Goal: Use online tool/utility: Utilize a website feature to perform a specific function

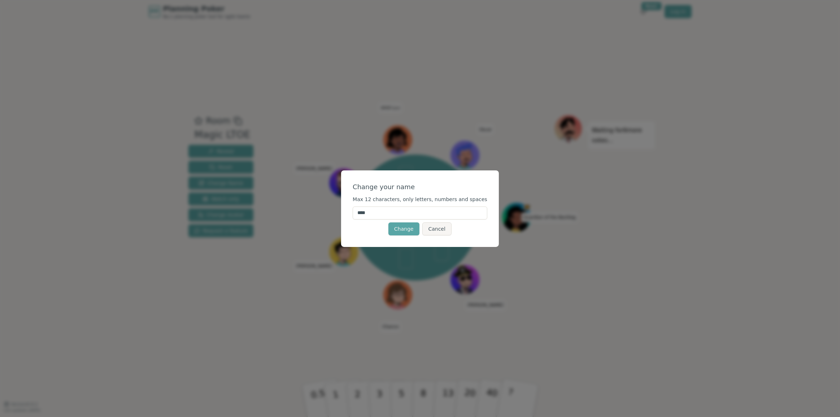
drag, startPoint x: 379, startPoint y: 212, endPoint x: 367, endPoint y: 211, distance: 11.9
click at [367, 211] on input "****" at bounding box center [420, 212] width 135 height 13
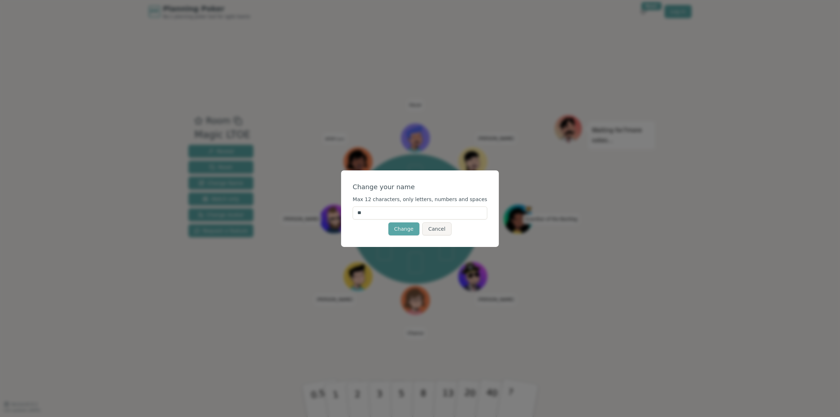
type input "*"
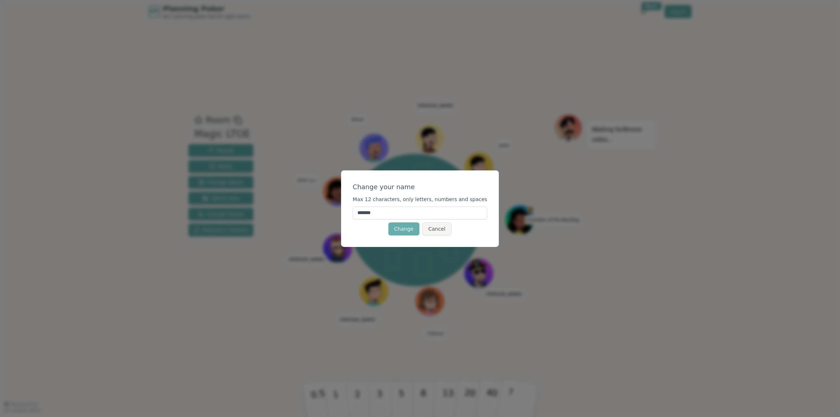
type input "*******"
click at [408, 231] on button "Change" at bounding box center [403, 228] width 31 height 13
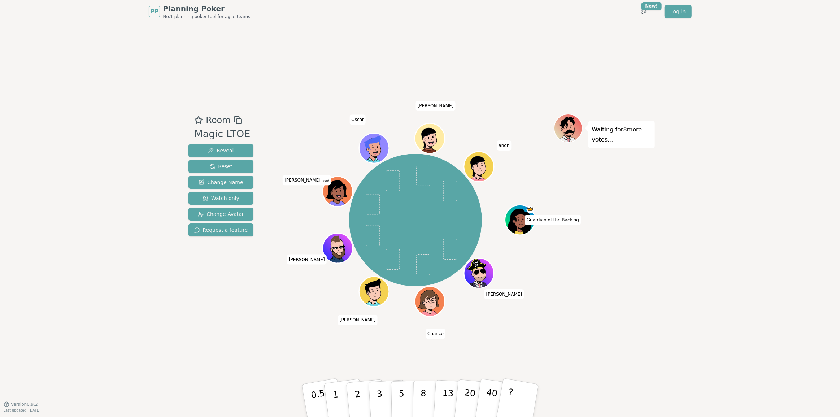
click at [341, 186] on icon at bounding box center [336, 189] width 21 height 19
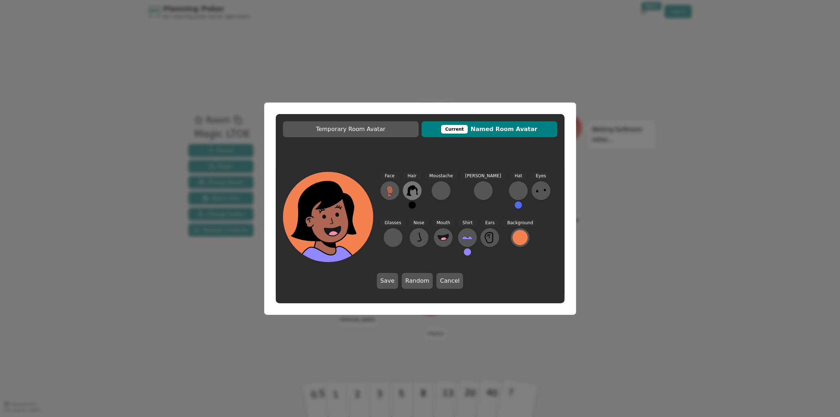
click at [410, 189] on icon at bounding box center [411, 191] width 11 height 10
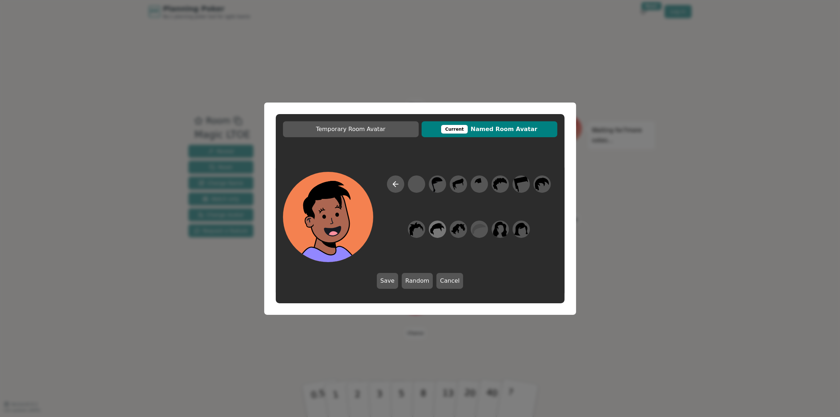
click at [441, 228] on icon at bounding box center [440, 228] width 1 height 3
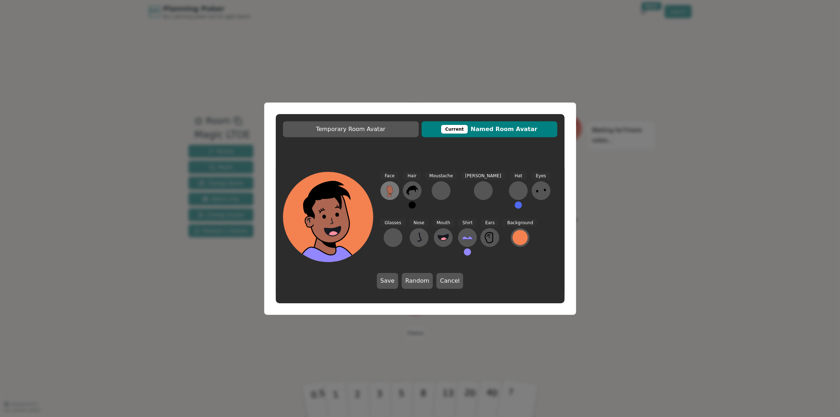
click at [394, 190] on icon at bounding box center [390, 191] width 12 height 12
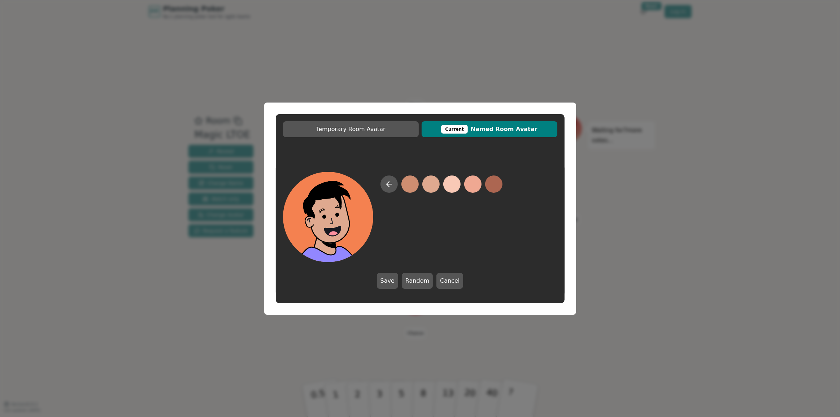
click at [429, 185] on button at bounding box center [430, 183] width 17 height 17
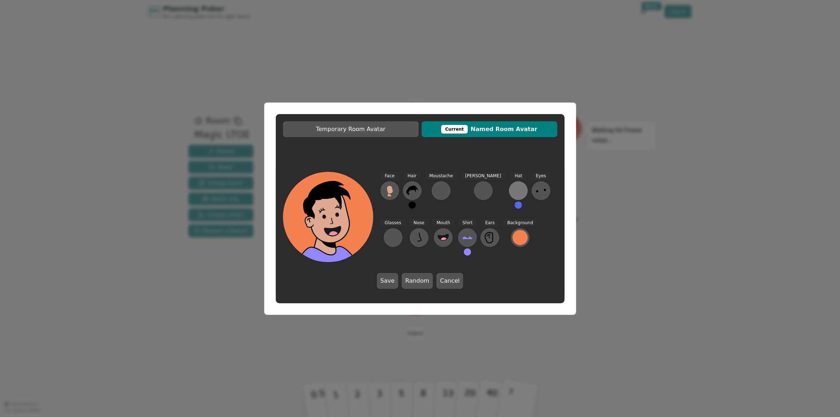
click at [513, 192] on div at bounding box center [519, 191] width 12 height 12
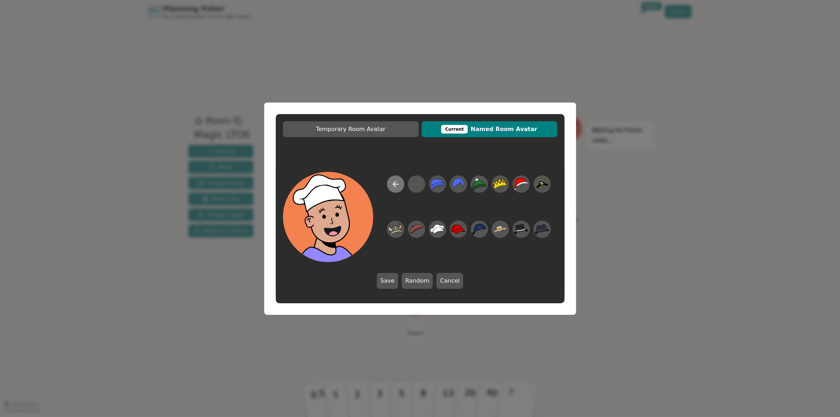
click at [395, 183] on icon at bounding box center [395, 184] width 9 height 9
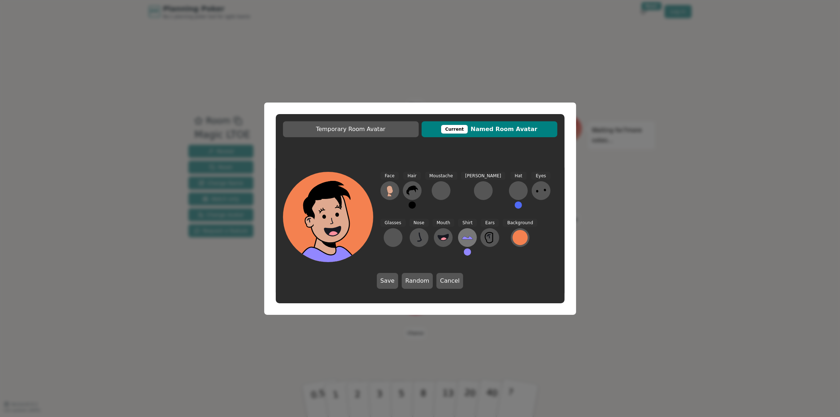
click at [462, 238] on icon at bounding box center [467, 237] width 11 height 3
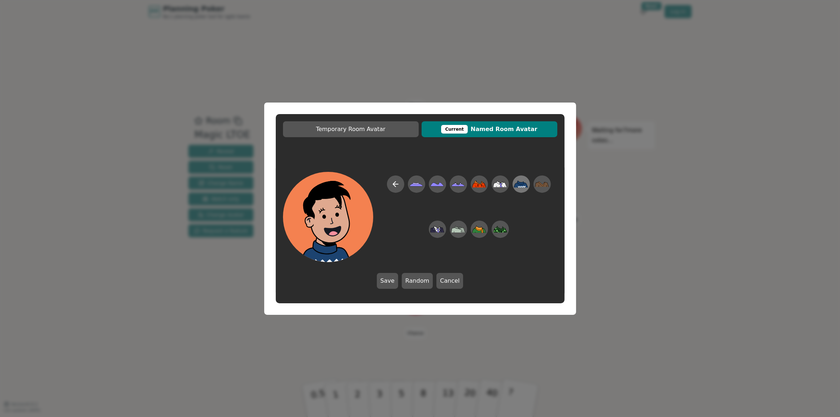
click at [520, 182] on icon at bounding box center [521, 183] width 14 height 7
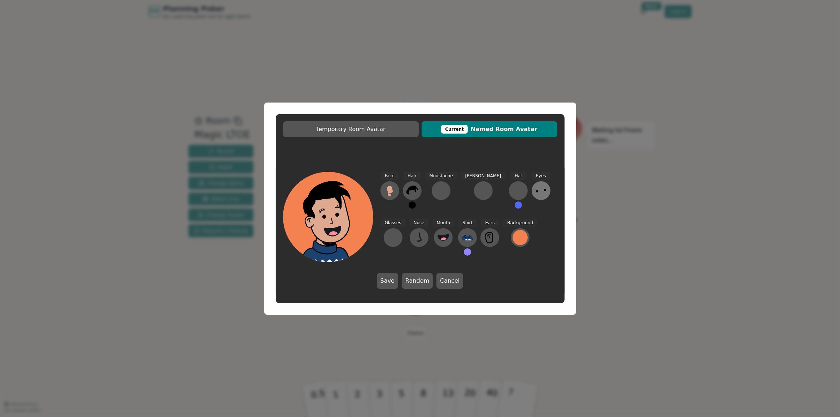
click at [535, 188] on icon at bounding box center [541, 191] width 12 height 12
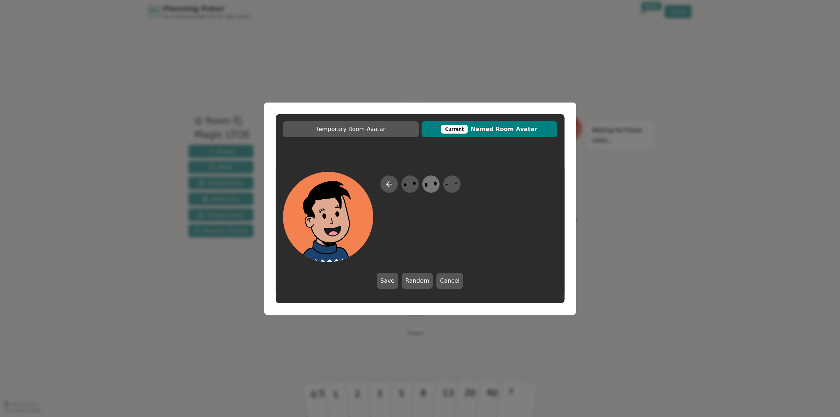
click at [431, 182] on icon at bounding box center [431, 184] width 14 height 16
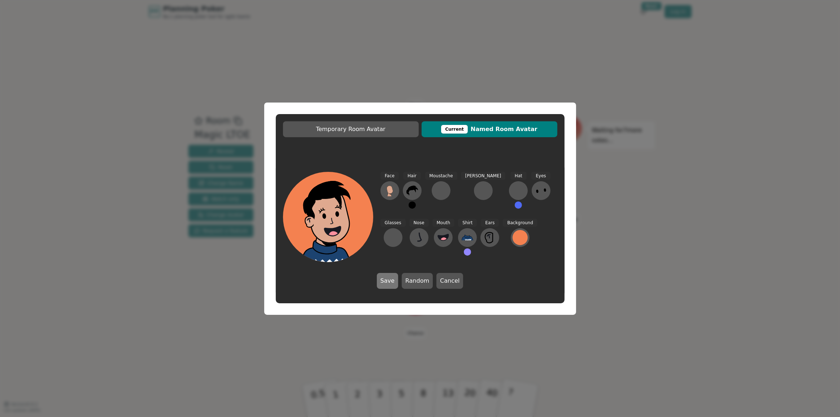
click at [391, 282] on button "Save" at bounding box center [387, 281] width 21 height 16
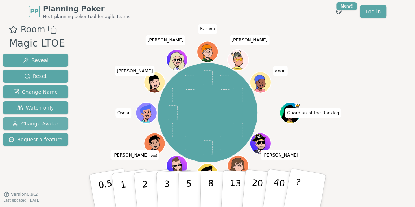
click at [40, 122] on span "Change Avatar" at bounding box center [36, 123] width 46 height 7
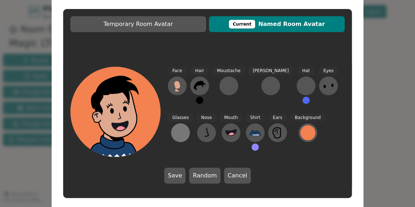
click at [186, 127] on div at bounding box center [181, 133] width 12 height 12
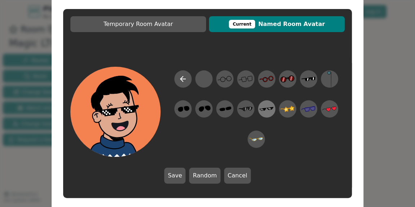
click at [267, 111] on icon at bounding box center [267, 109] width 14 height 16
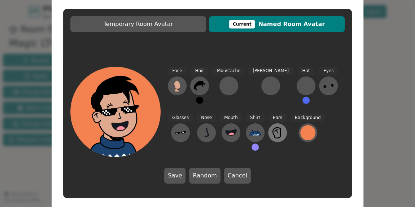
click at [272, 134] on icon at bounding box center [278, 133] width 12 height 12
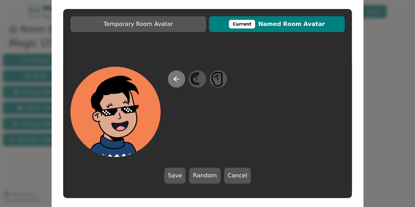
click at [182, 80] on button at bounding box center [176, 78] width 17 height 17
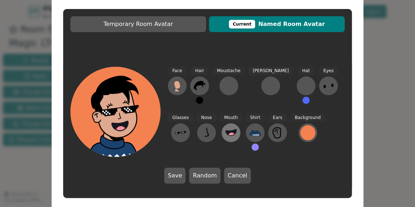
click at [226, 130] on icon at bounding box center [231, 132] width 11 height 6
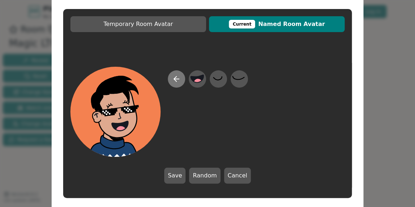
click at [178, 80] on icon at bounding box center [176, 79] width 9 height 9
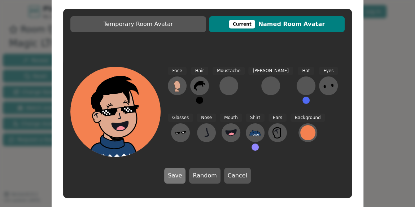
click at [178, 175] on button "Save" at bounding box center [174, 176] width 21 height 16
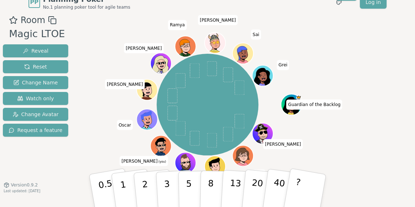
scroll to position [14, 0]
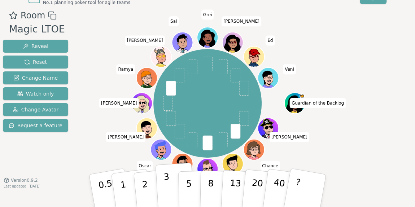
click at [165, 184] on p "3" at bounding box center [167, 191] width 8 height 39
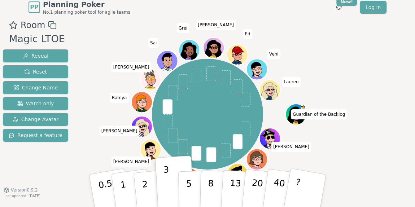
scroll to position [0, 0]
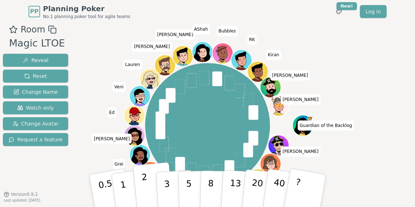
click at [148, 188] on button "2" at bounding box center [153, 190] width 41 height 57
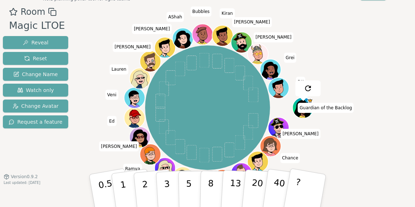
scroll to position [19, 0]
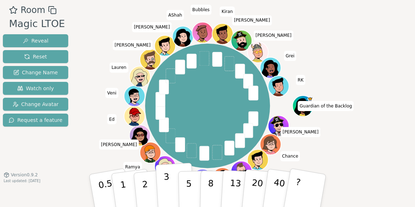
click at [172, 189] on button "3" at bounding box center [175, 191] width 39 height 56
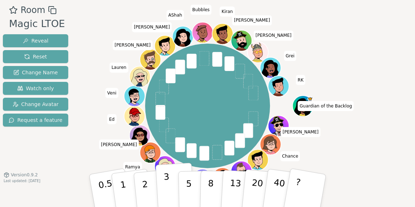
click at [167, 187] on p "3" at bounding box center [167, 191] width 8 height 39
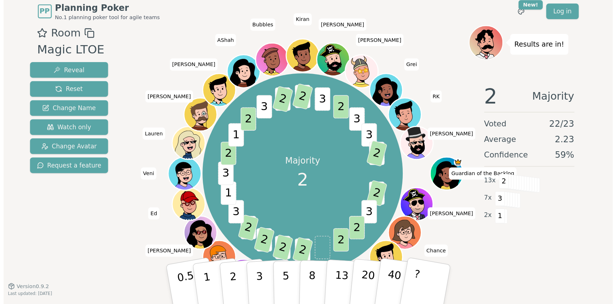
scroll to position [0, 0]
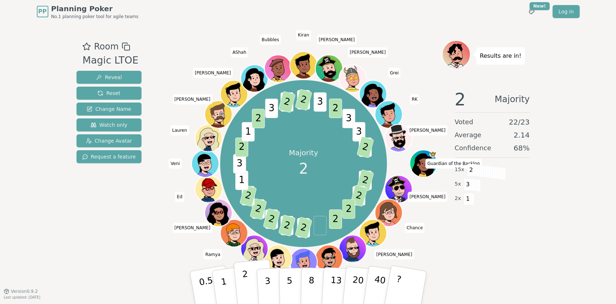
click at [250, 285] on button "2" at bounding box center [253, 287] width 41 height 57
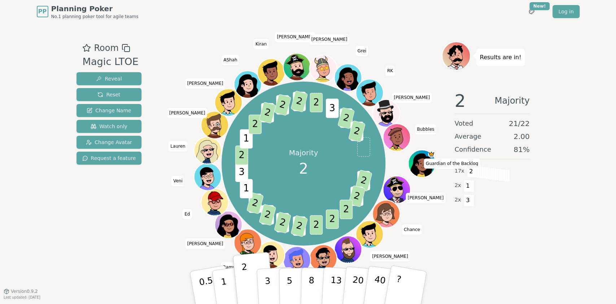
click at [586, 114] on div "PP Planning Poker No.1 planning poker tool for agile teams Toggle theme New! Lo…" at bounding box center [308, 152] width 616 height 304
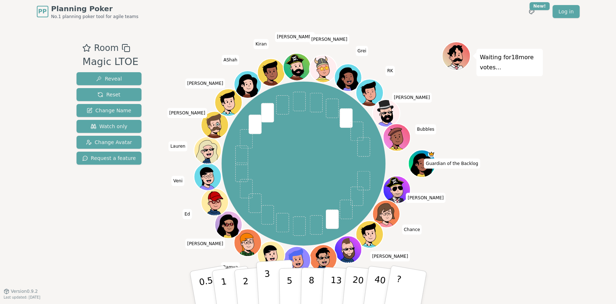
click at [273, 283] on button "3" at bounding box center [275, 288] width 39 height 56
click at [267, 279] on p "3" at bounding box center [268, 288] width 8 height 39
